Goal: Transaction & Acquisition: Subscribe to service/newsletter

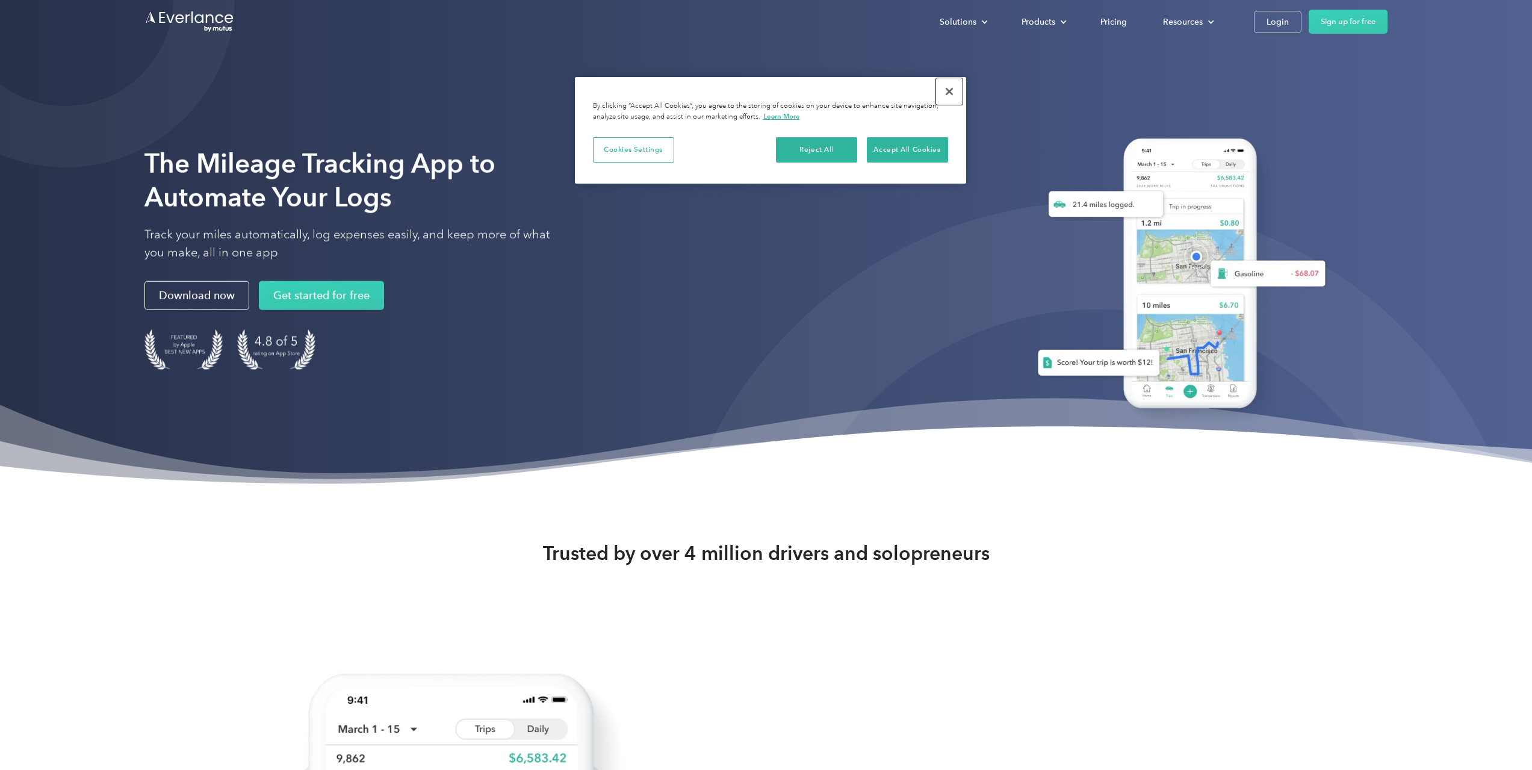
click at [953, 88] on button "Close" at bounding box center [949, 91] width 26 height 26
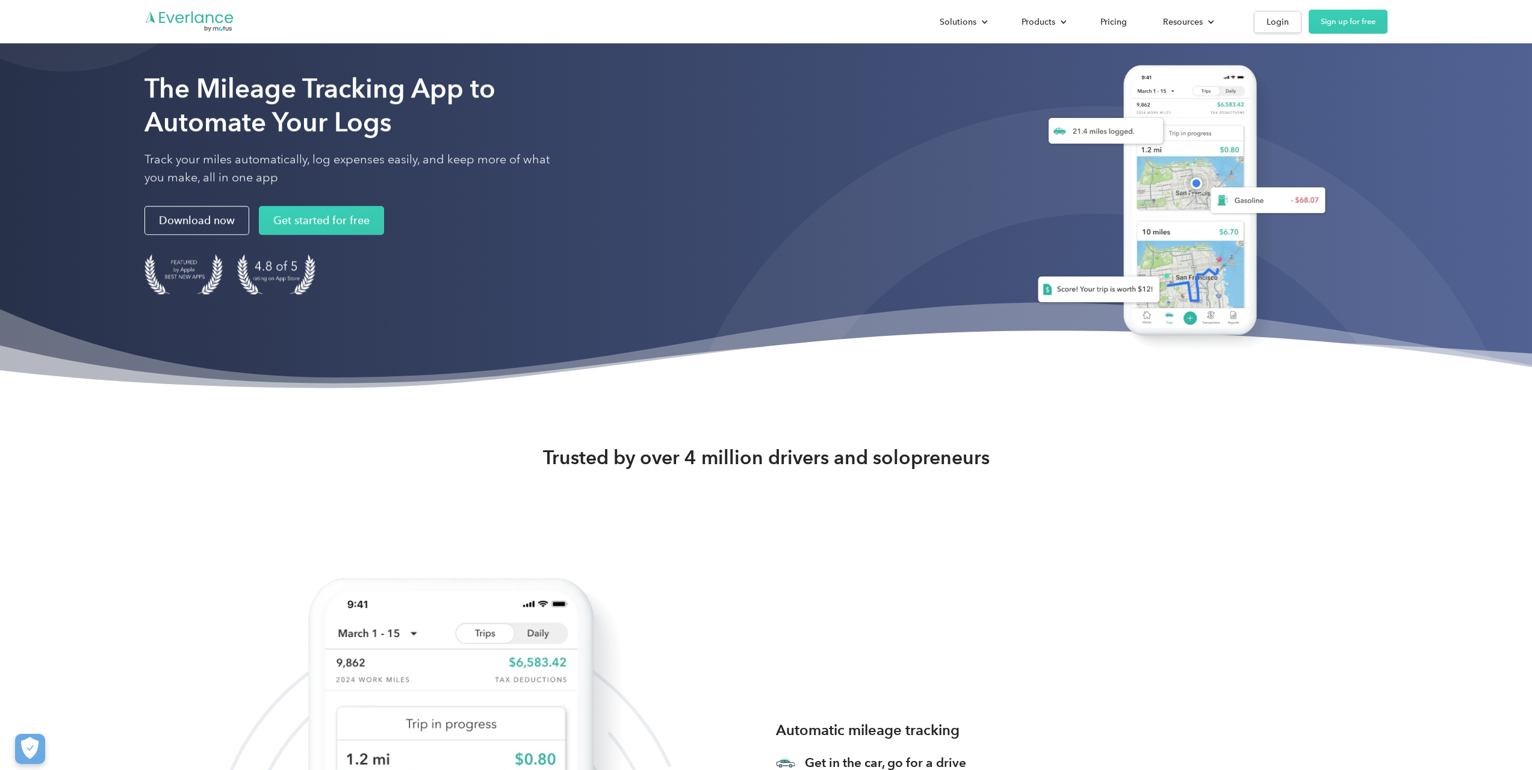
scroll to position [72, 0]
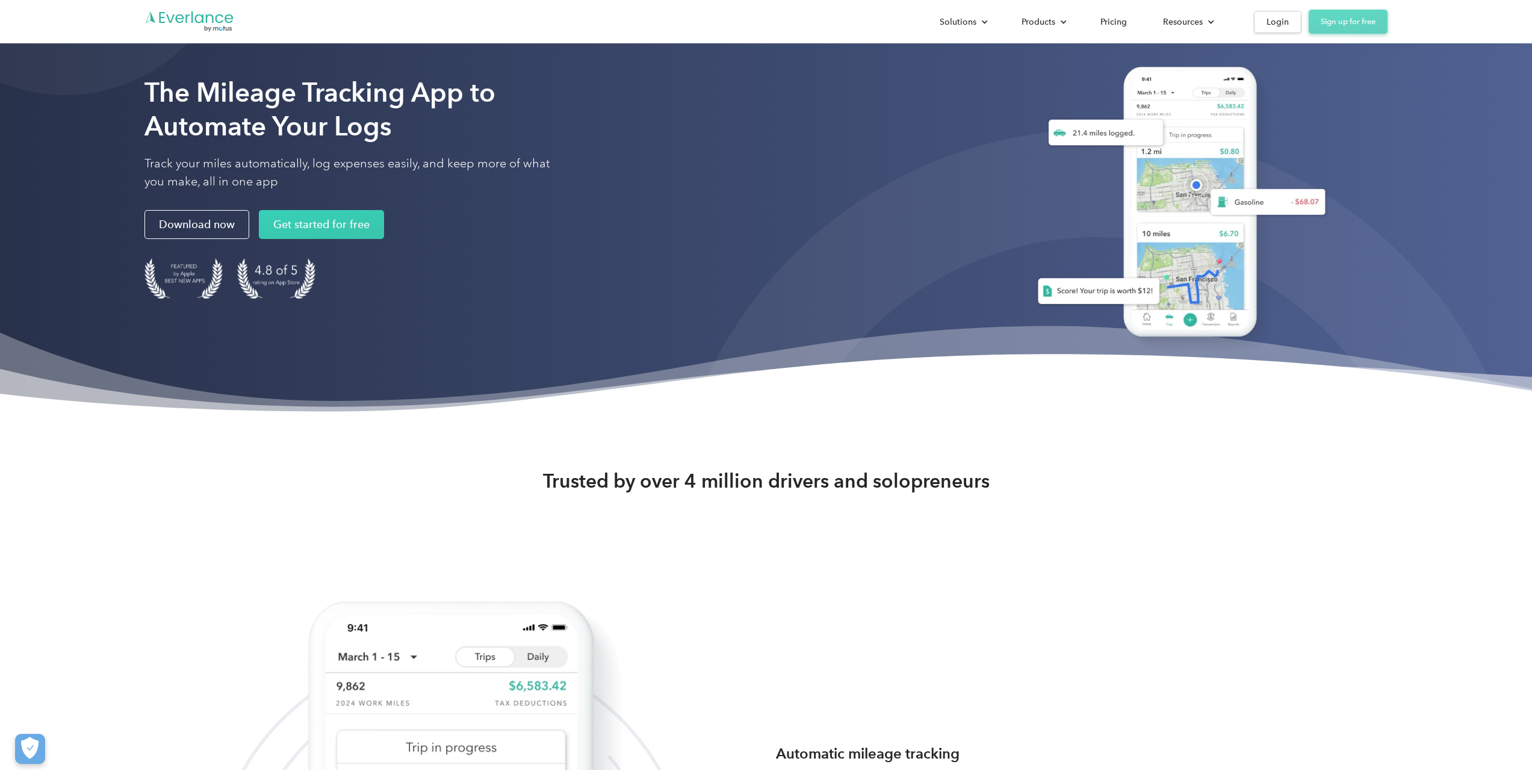
click at [1355, 28] on link "Sign up for free" at bounding box center [1348, 22] width 79 height 24
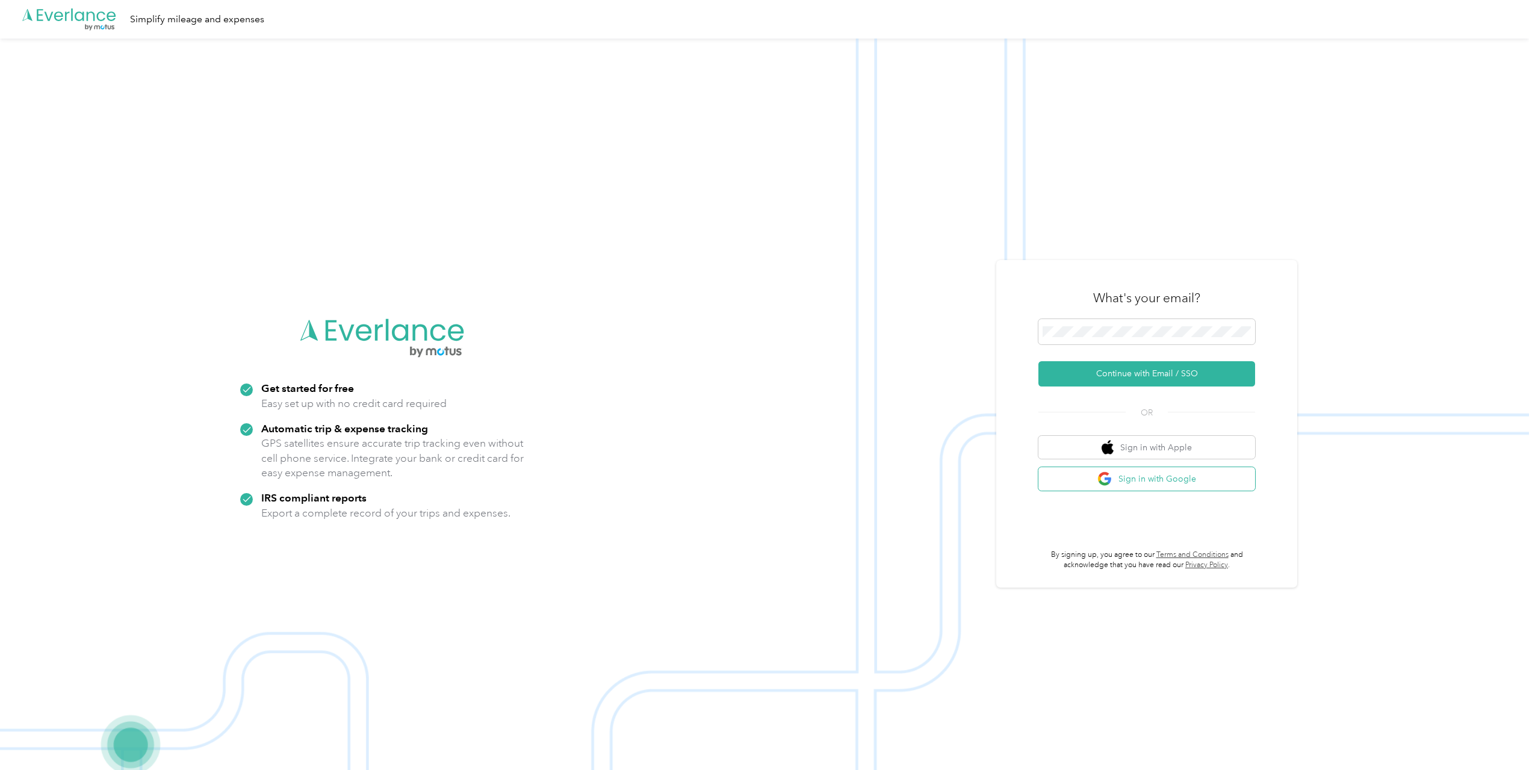
click at [1169, 480] on button "Sign in with Google" at bounding box center [1147, 478] width 217 height 23
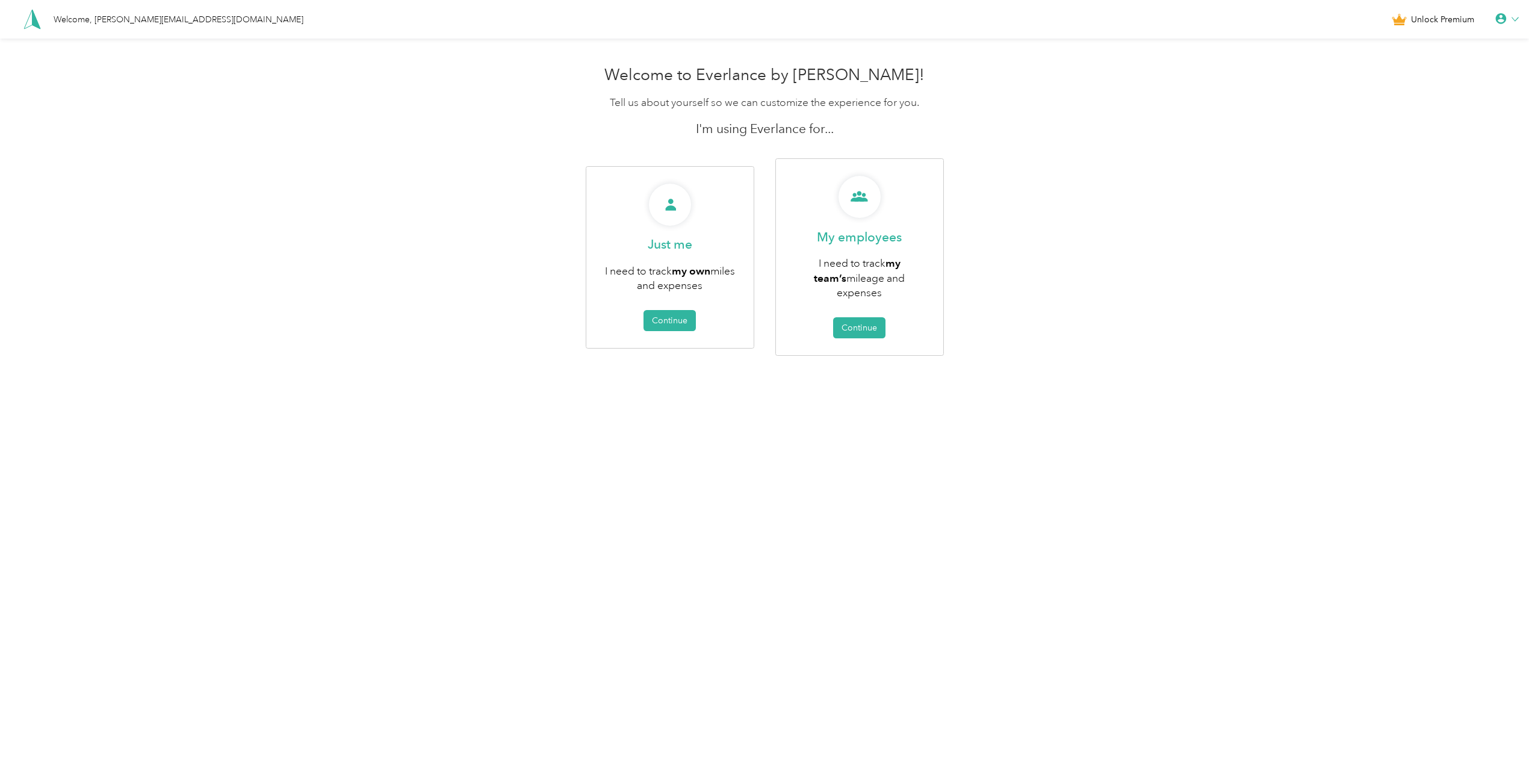
click at [1434, 23] on span "Unlock Premium" at bounding box center [1442, 19] width 63 height 13
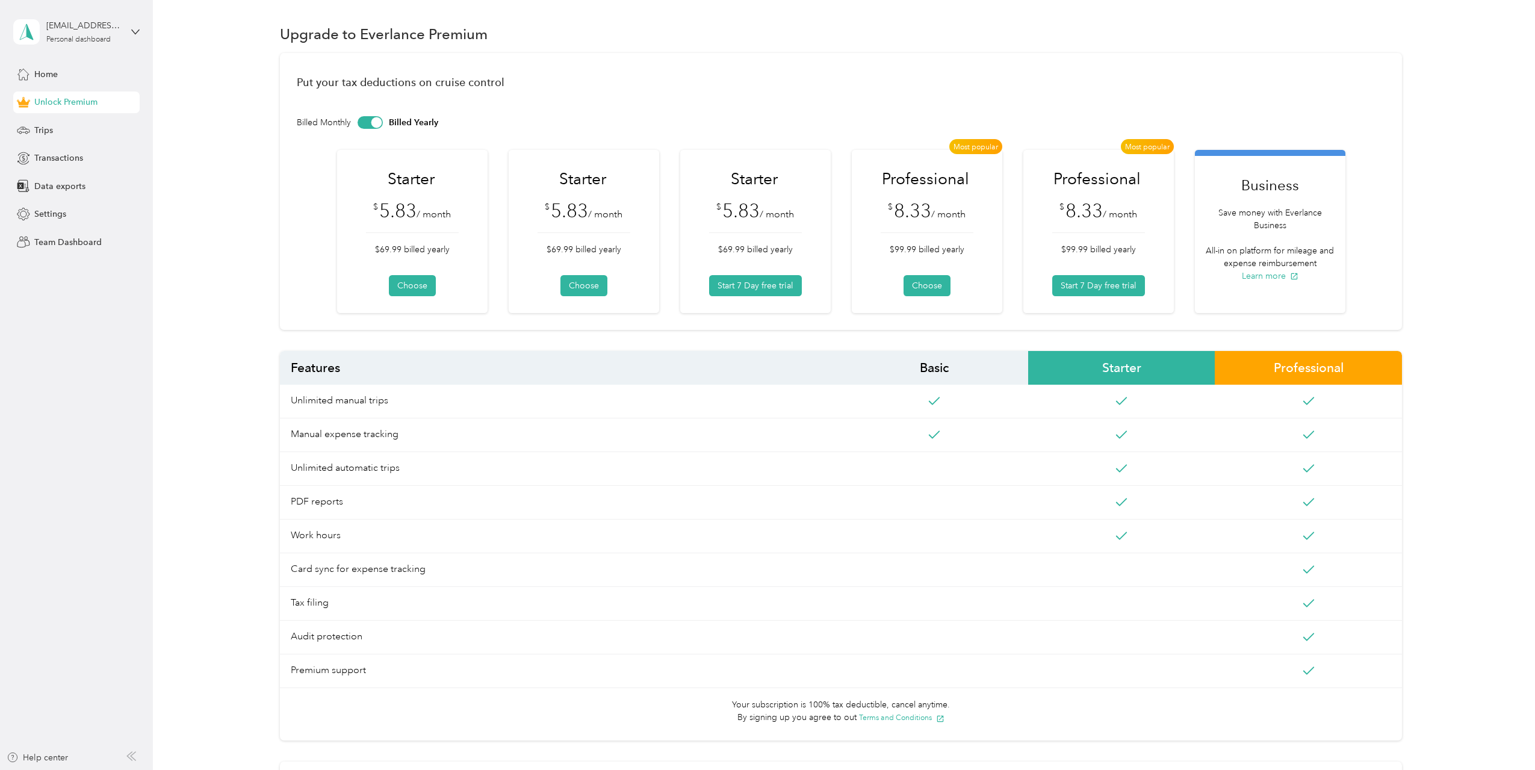
click at [383, 123] on div "Billed Monthly Billed Yearly" at bounding box center [841, 122] width 1089 height 13
click at [379, 123] on div at bounding box center [376, 122] width 11 height 11
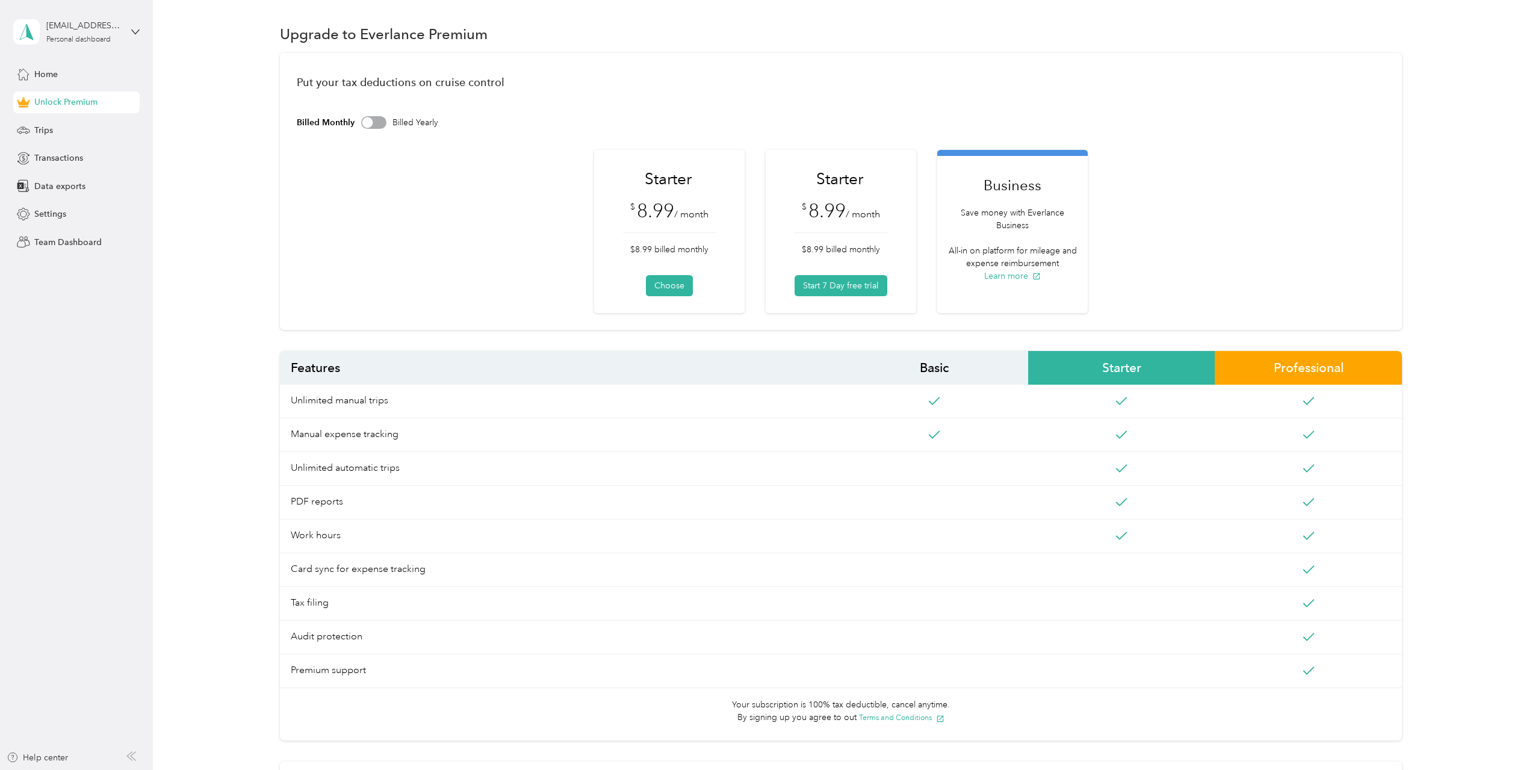
click at [1130, 358] on span "Starter" at bounding box center [1121, 368] width 187 height 34
click at [47, 135] on span "Trips" at bounding box center [43, 130] width 19 height 13
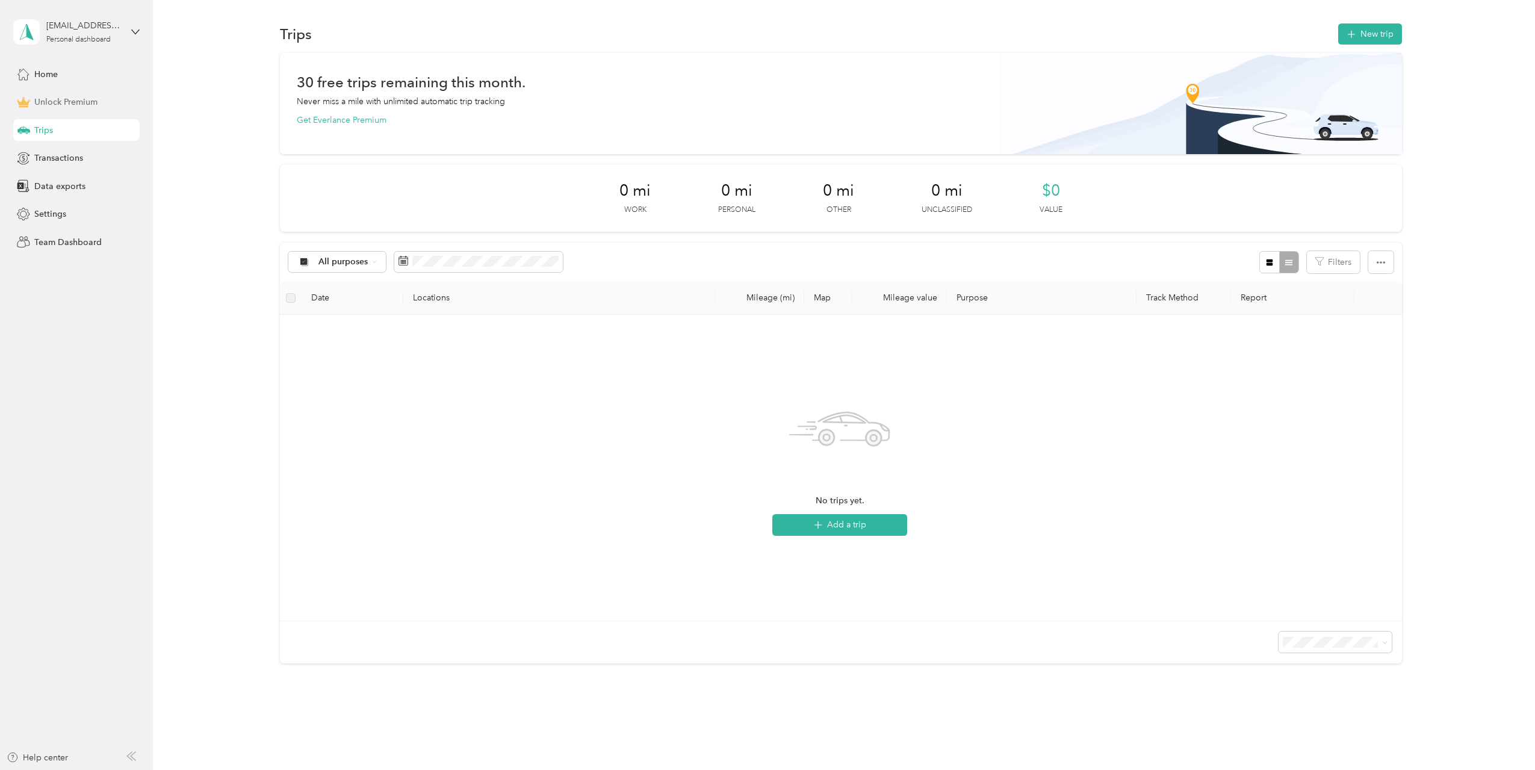
click at [64, 107] on span "Unlock Premium" at bounding box center [65, 102] width 63 height 13
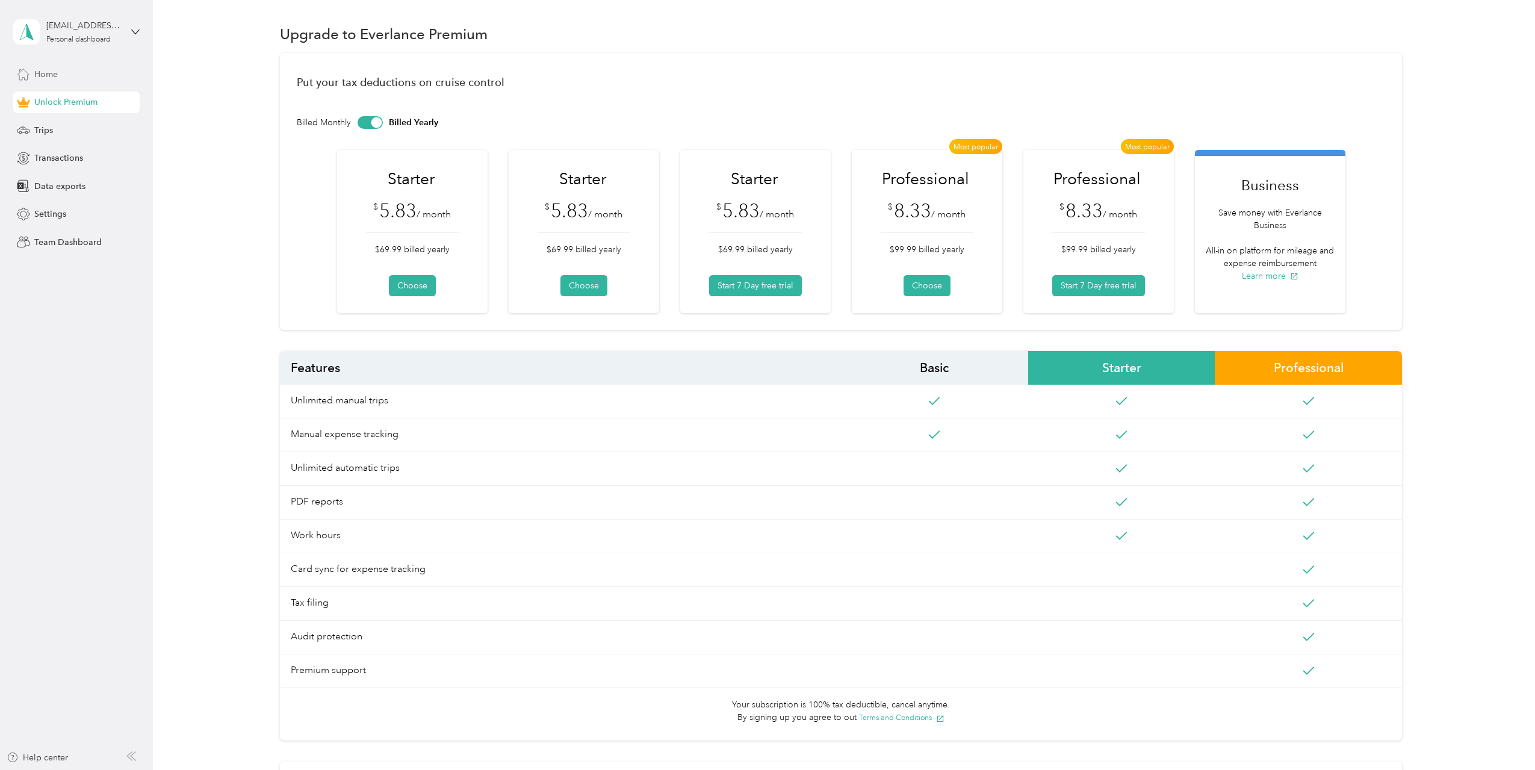
click at [51, 73] on span "Home" at bounding box center [45, 74] width 23 height 13
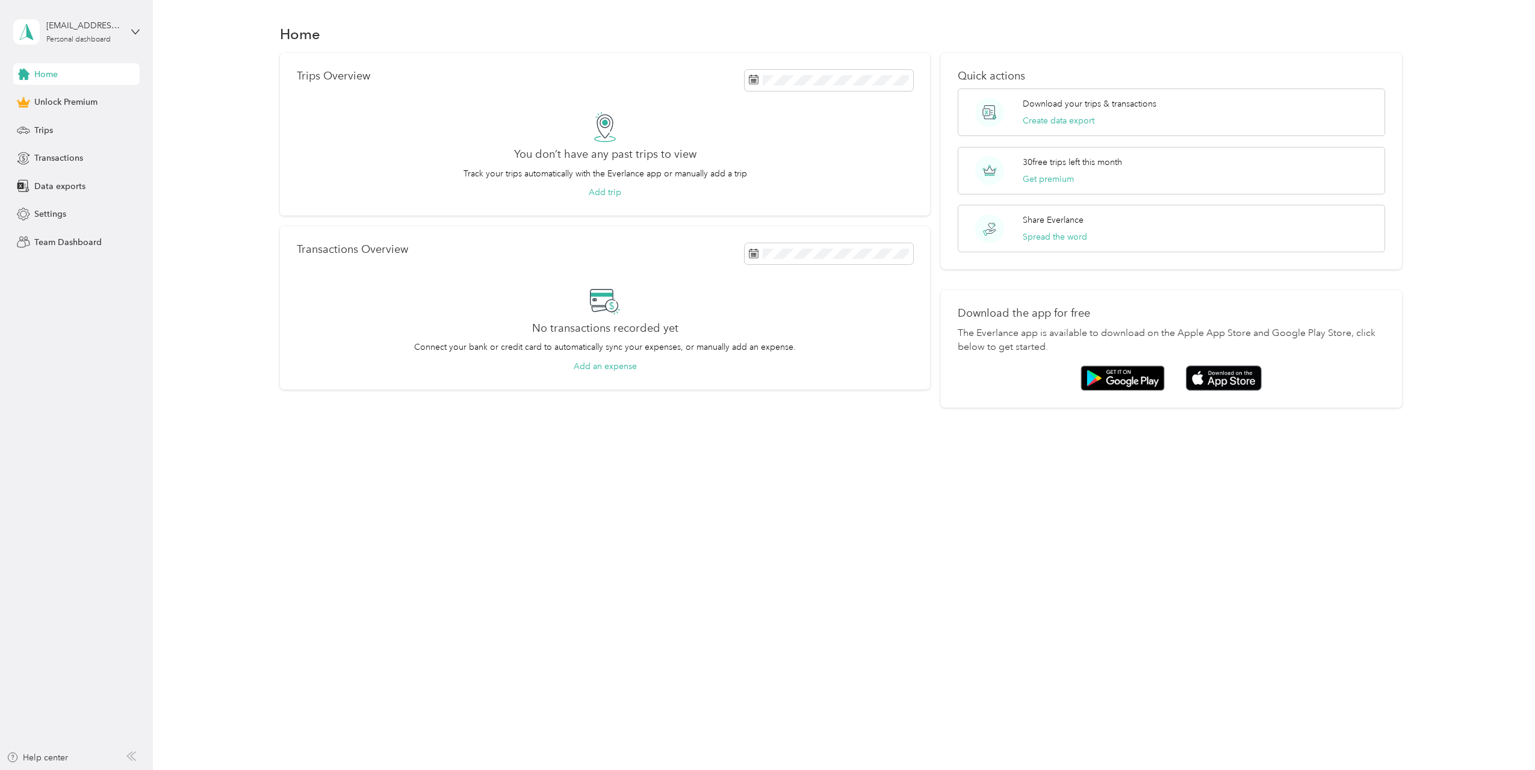
click at [128, 35] on div "tyler@socialparagon.com Personal dashboard" at bounding box center [76, 32] width 126 height 42
click at [134, 28] on icon at bounding box center [135, 32] width 8 height 8
